Goal: Find contact information: Find contact information

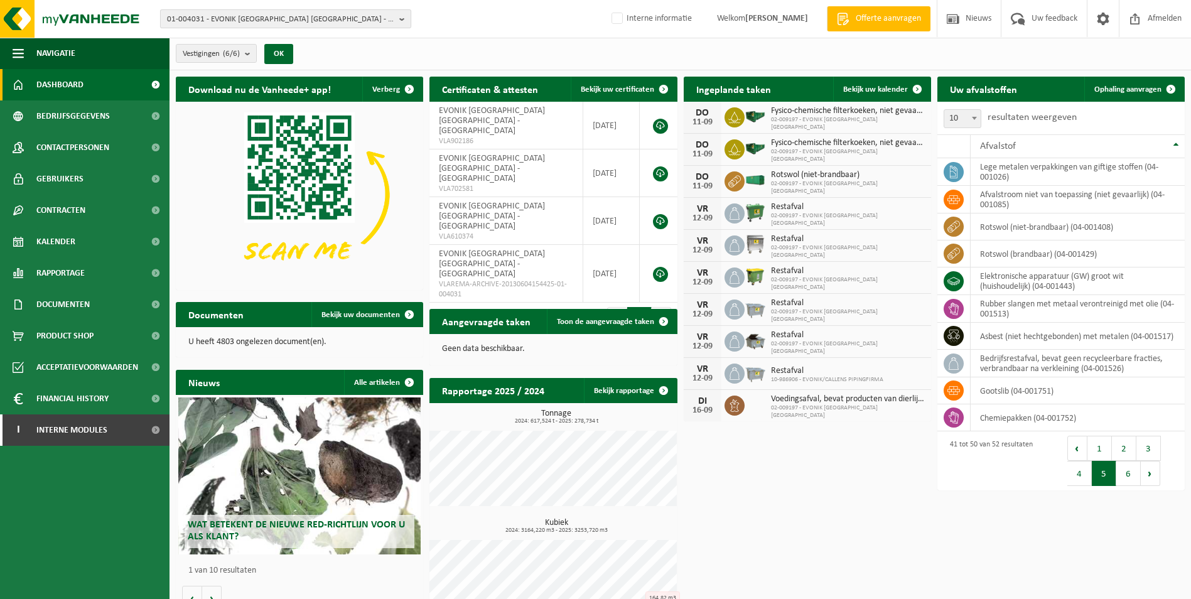
click at [210, 23] on span "01-004031 - EVONIK ANTWERPEN NV - ANTWERPEN" at bounding box center [280, 19] width 227 height 19
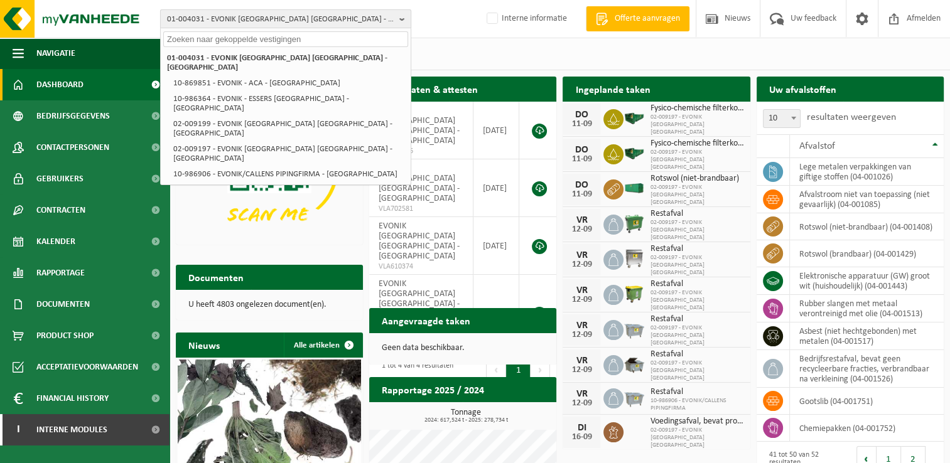
click at [201, 16] on span "01-004031 - EVONIK ANTWERPEN NV - ANTWERPEN" at bounding box center [280, 19] width 227 height 19
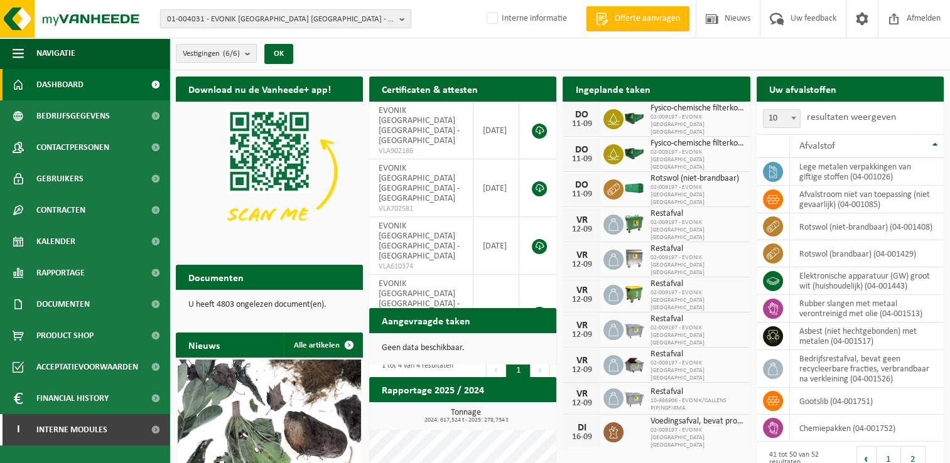
click at [236, 16] on span "01-004031 - EVONIK ANTWERPEN NV - ANTWERPEN" at bounding box center [280, 19] width 227 height 19
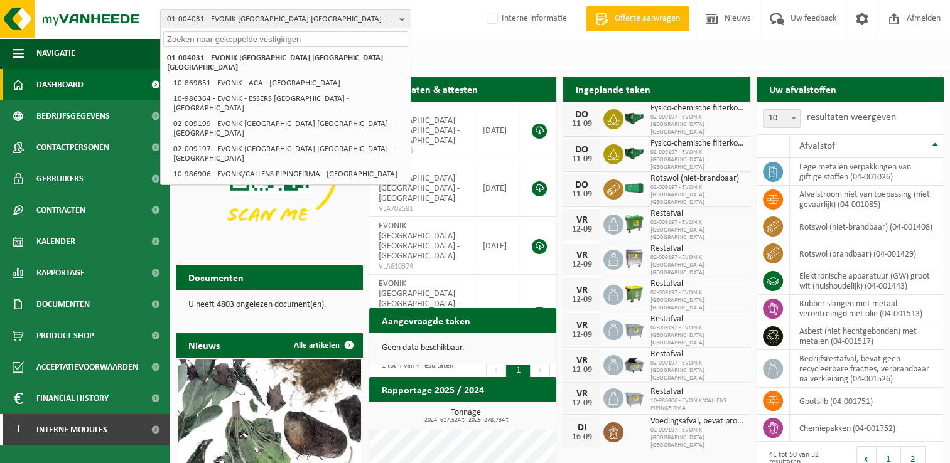
click at [230, 43] on input "text" at bounding box center [285, 39] width 245 height 16
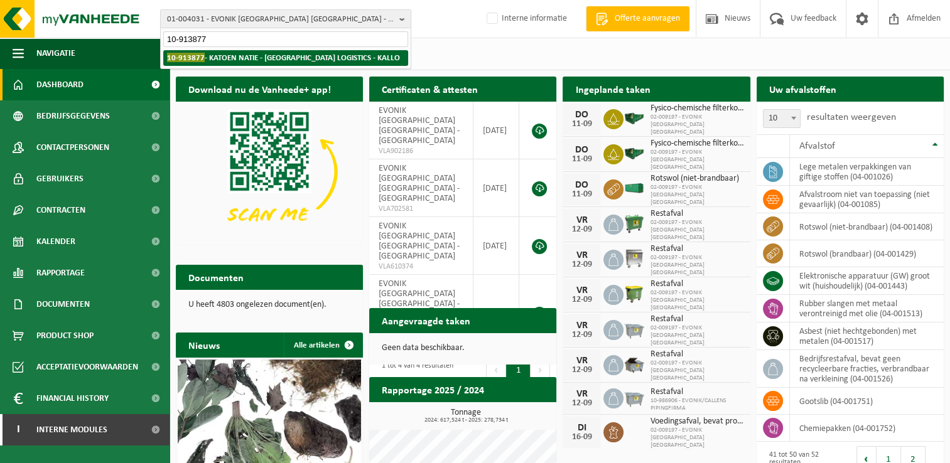
type input "10-913877"
click at [243, 54] on strong "10-913877 - KATOEN NATIE - RIGA LOGISTICS - KALLO" at bounding box center [283, 57] width 233 height 9
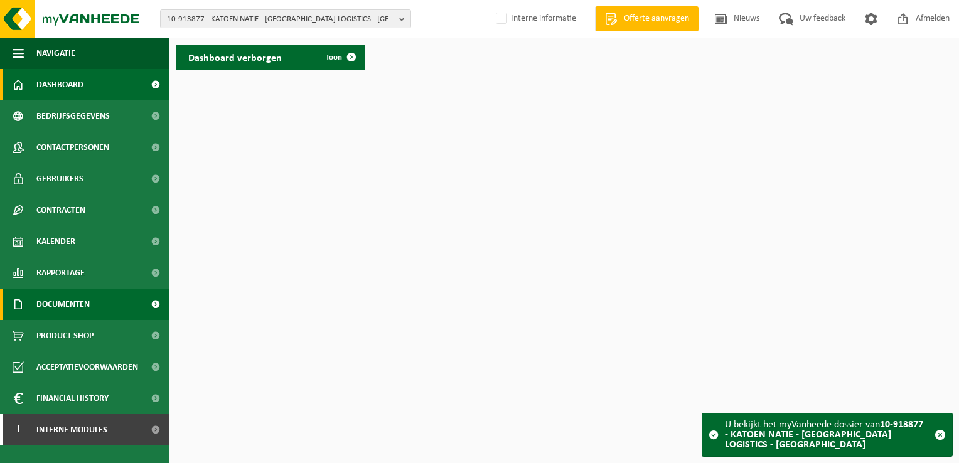
click at [156, 305] on span at bounding box center [155, 304] width 28 height 31
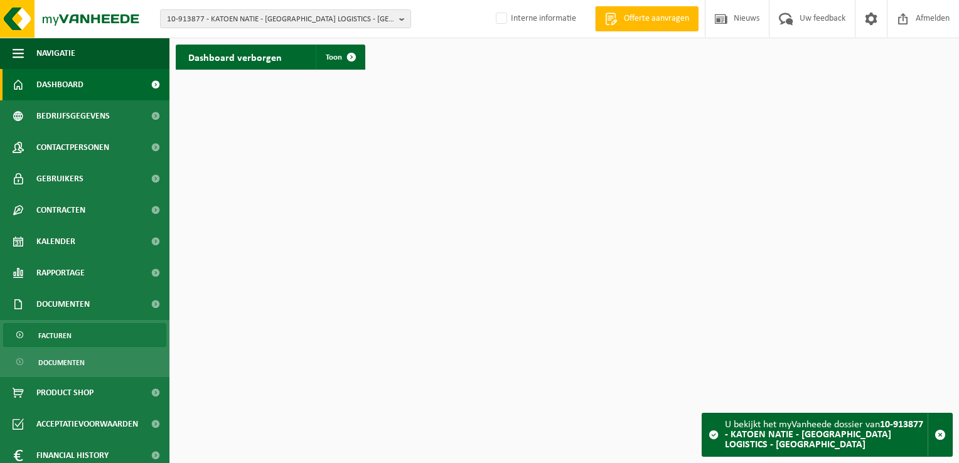
click at [114, 340] on link "Facturen" at bounding box center [84, 335] width 163 height 24
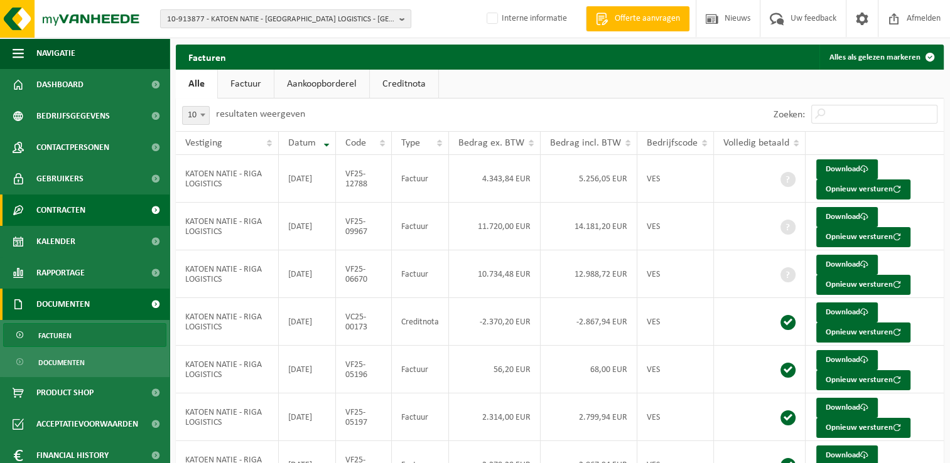
click at [63, 202] on span "Contracten" at bounding box center [60, 210] width 49 height 31
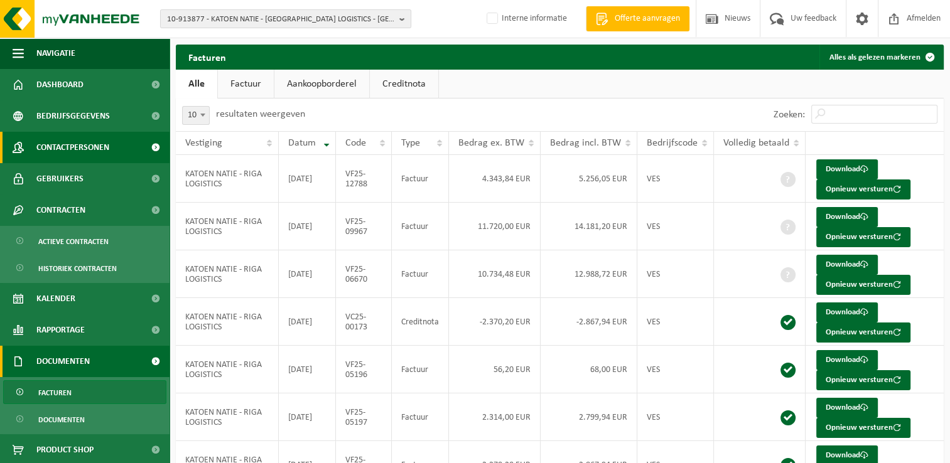
click at [67, 149] on span "Contactpersonen" at bounding box center [72, 147] width 73 height 31
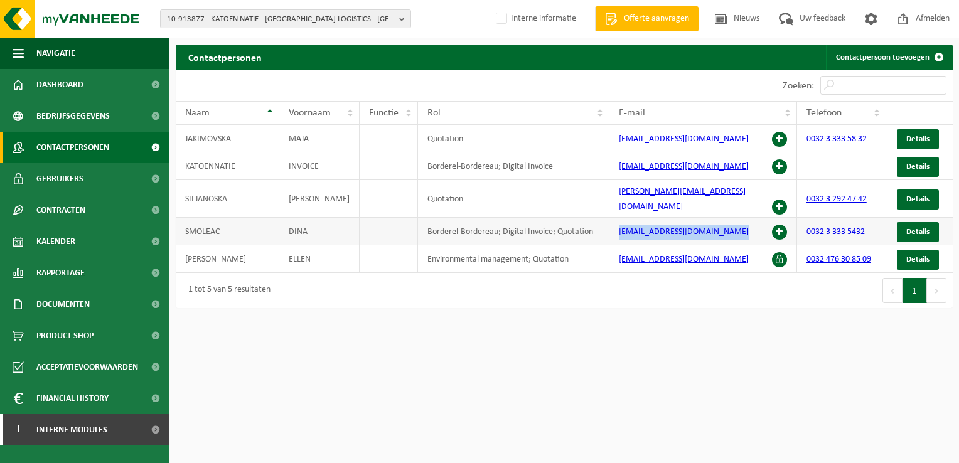
drag, startPoint x: 741, startPoint y: 216, endPoint x: 613, endPoint y: 220, distance: 128.1
click at [613, 220] on td "[EMAIL_ADDRESS][DOMAIN_NAME]" at bounding box center [702, 232] width 187 height 28
copy link "[EMAIL_ADDRESS][DOMAIN_NAME]"
